Goal: Task Accomplishment & Management: Use online tool/utility

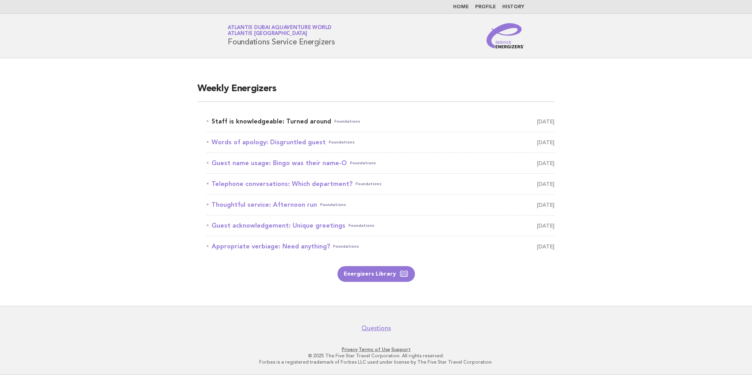
click at [284, 124] on link "Staff is knowledgeable: Turned around Foundations [DATE]" at bounding box center [381, 121] width 348 height 11
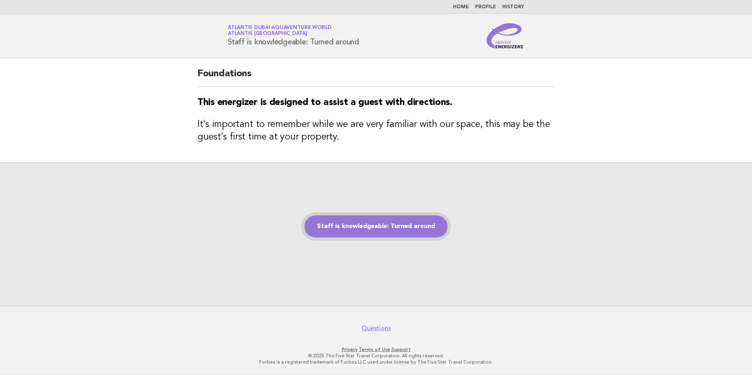
click at [367, 225] on link "Staff is knowledgeable: Turned around" at bounding box center [376, 227] width 143 height 22
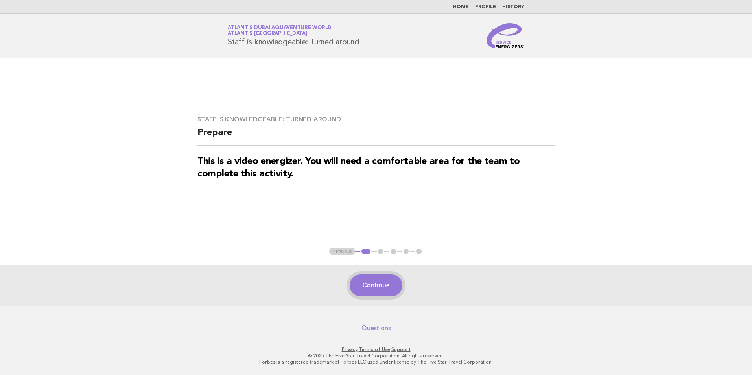
click at [384, 282] on button "Continue" at bounding box center [376, 286] width 52 height 22
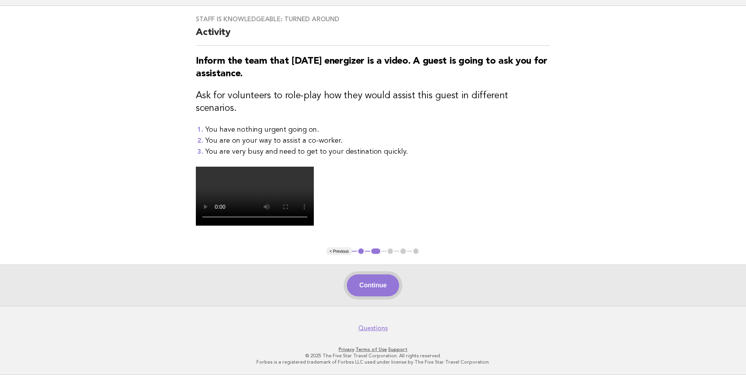
click at [374, 292] on button "Continue" at bounding box center [373, 286] width 52 height 22
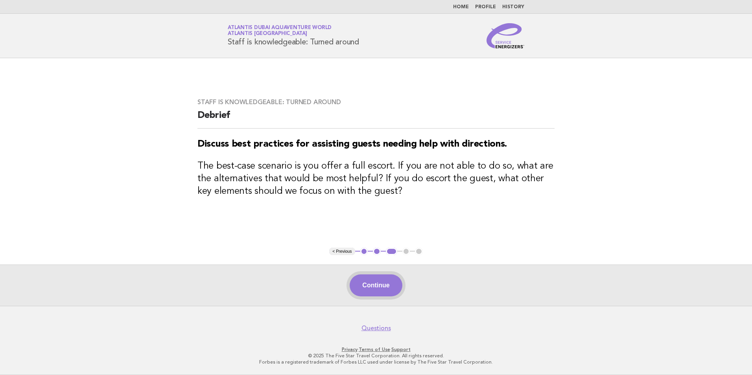
click at [378, 291] on button "Continue" at bounding box center [376, 286] width 52 height 22
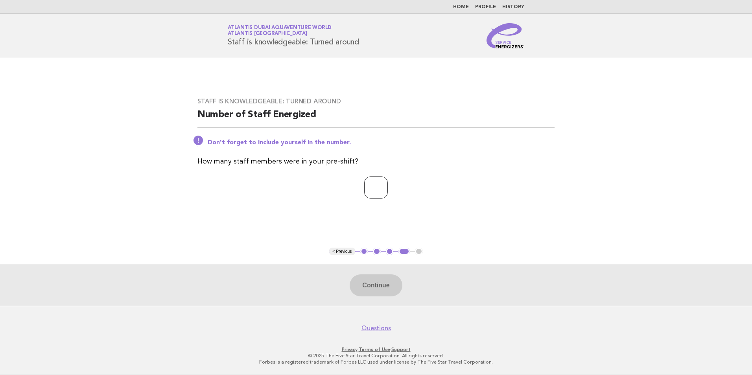
click at [369, 195] on input "number" at bounding box center [376, 188] width 24 height 22
type input "**"
click at [386, 281] on button "Continue" at bounding box center [376, 286] width 52 height 22
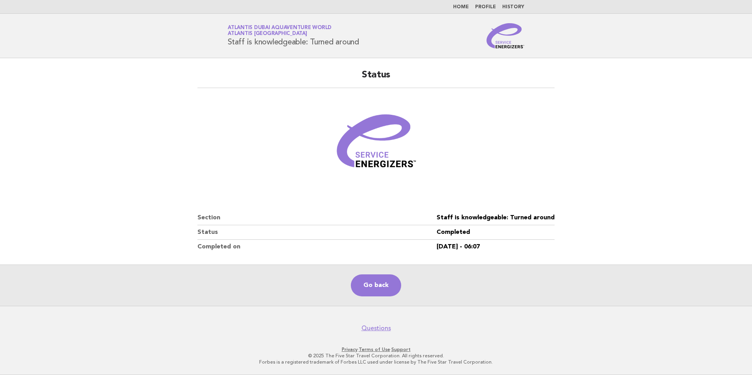
drag, startPoint x: 149, startPoint y: 97, endPoint x: 126, endPoint y: 2, distance: 97.2
click at [148, 96] on main "Status Section Staff is knowledgeable: Turned around Status Completed Completed…" at bounding box center [376, 182] width 752 height 248
